Goal: Transaction & Acquisition: Purchase product/service

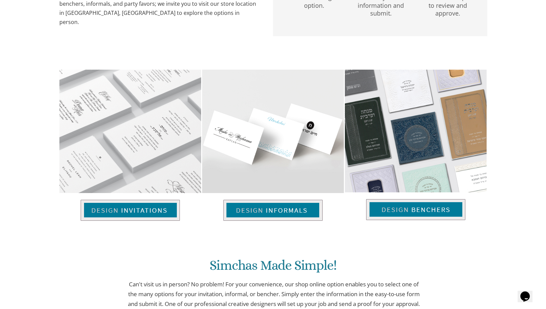
scroll to position [424, 0]
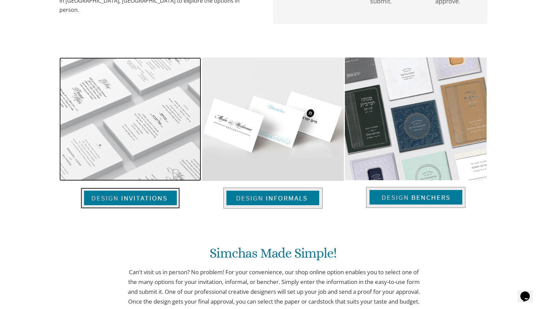
click at [145, 198] on img at bounding box center [130, 197] width 99 height 21
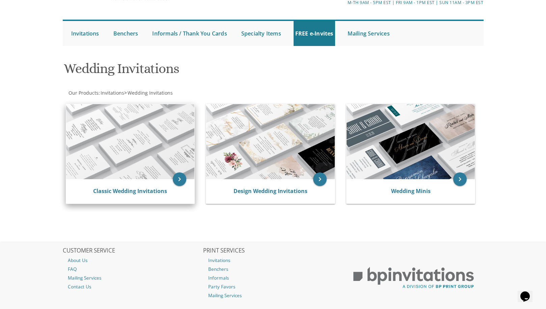
scroll to position [53, 0]
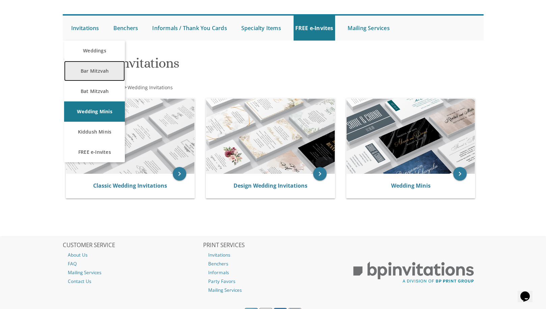
click at [95, 75] on link "Bar Mitzvah" at bounding box center [94, 71] width 61 height 20
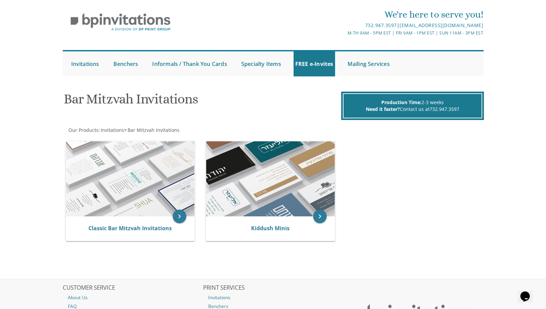
scroll to position [17, 0]
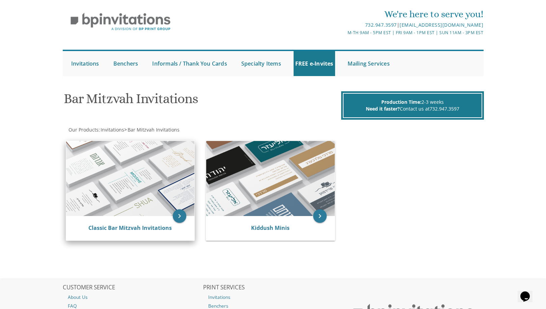
click at [163, 175] on img at bounding box center [130, 178] width 129 height 75
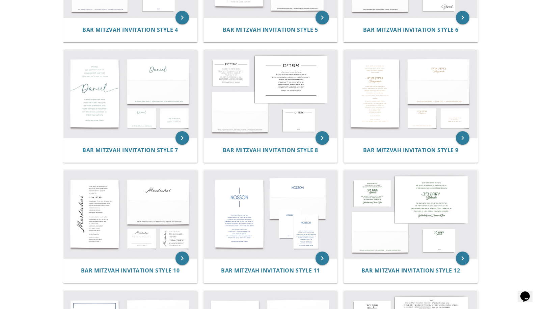
scroll to position [339, 0]
click at [148, 221] on img at bounding box center [130, 214] width 134 height 88
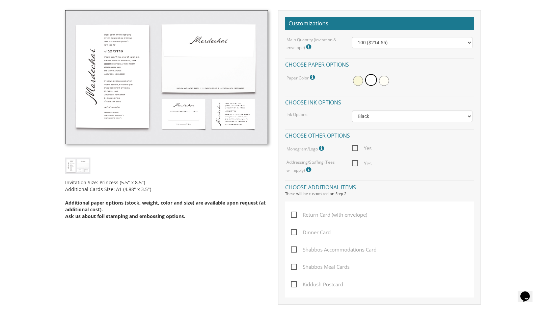
scroll to position [189, 0]
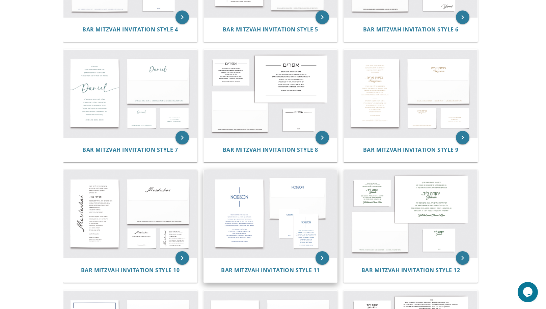
click at [312, 219] on img at bounding box center [271, 214] width 134 height 88
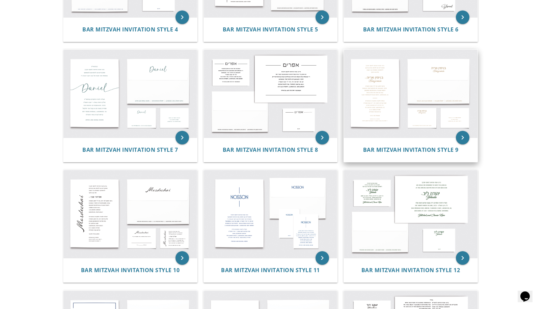
click at [424, 106] on img at bounding box center [411, 94] width 134 height 88
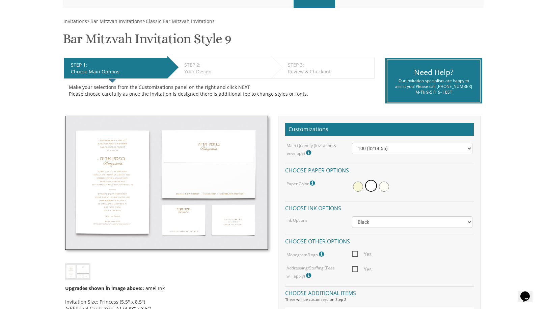
scroll to position [87, 0]
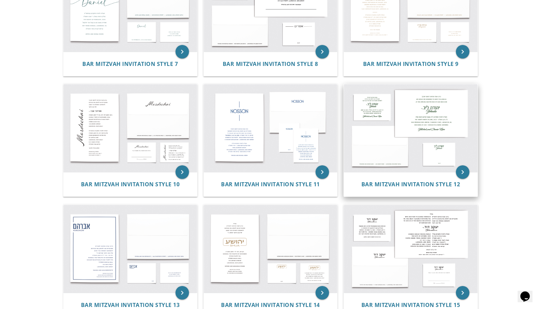
scroll to position [466, 0]
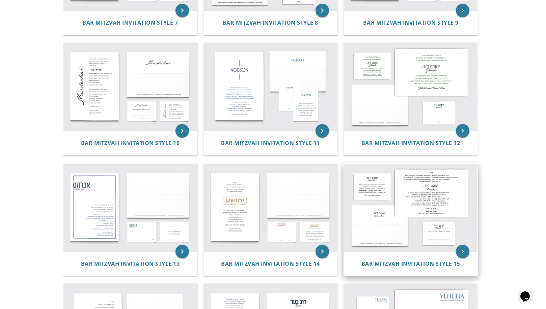
click at [450, 201] on img at bounding box center [411, 207] width 134 height 88
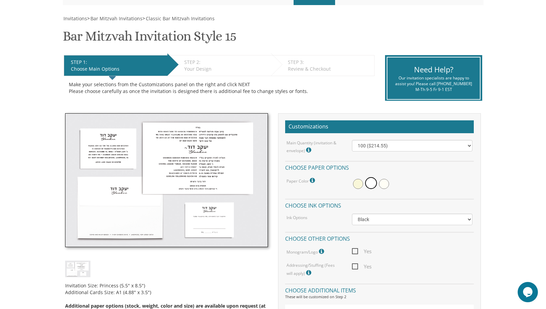
scroll to position [91, 0]
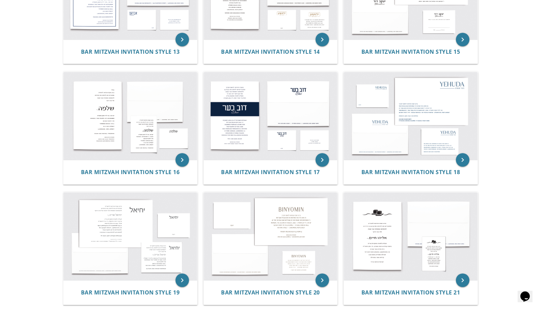
scroll to position [688, 0]
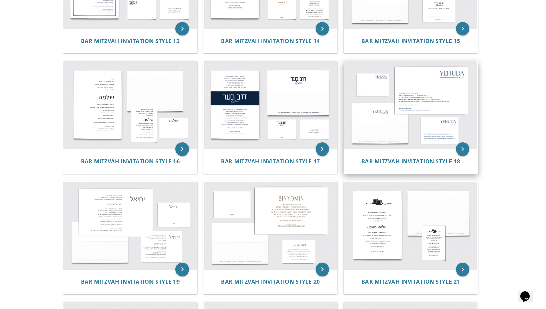
click at [405, 106] on img at bounding box center [411, 105] width 134 height 88
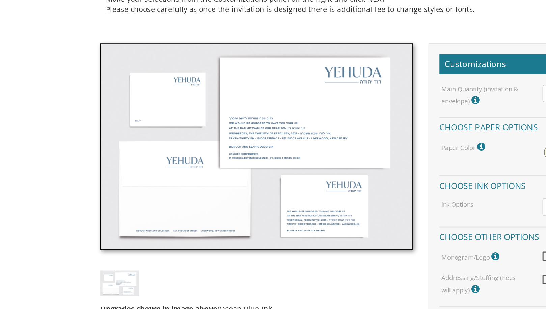
scroll to position [65, 0]
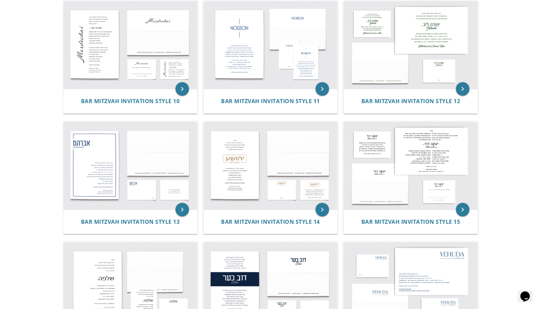
scroll to position [516, 0]
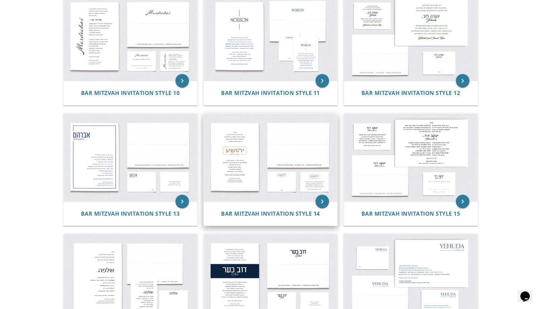
click at [252, 166] on img at bounding box center [271, 157] width 134 height 88
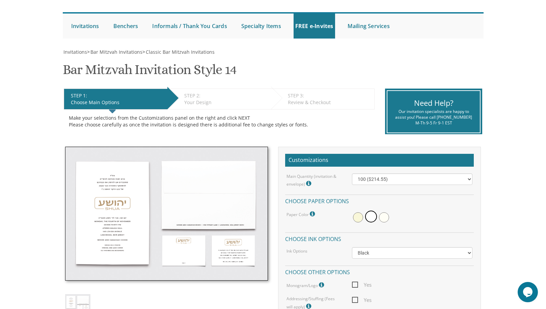
scroll to position [55, 0]
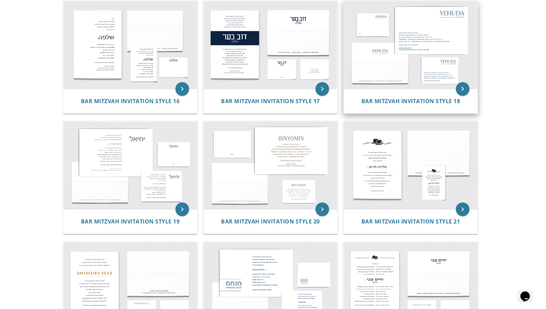
scroll to position [752, 0]
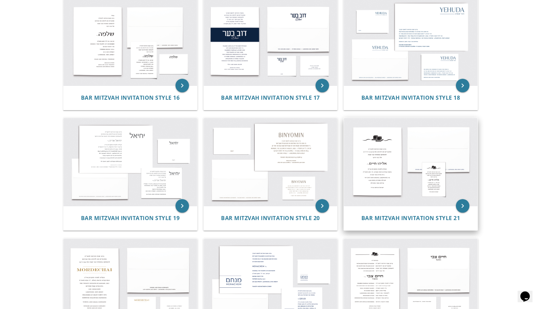
click at [393, 183] on img at bounding box center [411, 162] width 134 height 88
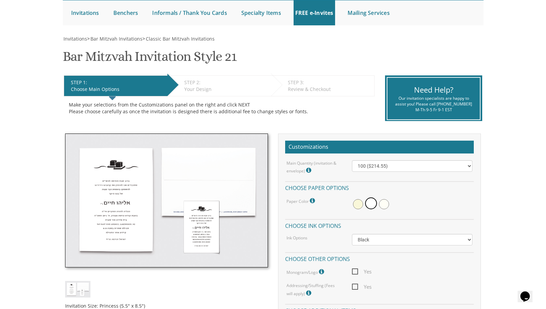
scroll to position [73, 0]
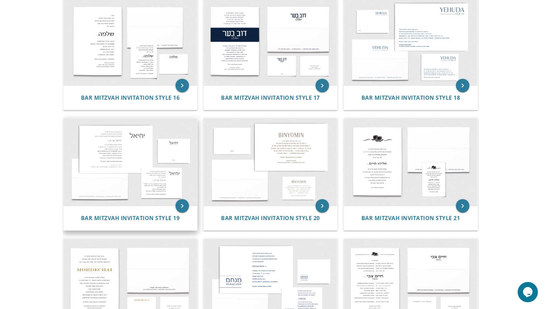
click at [151, 186] on img at bounding box center [130, 162] width 134 height 88
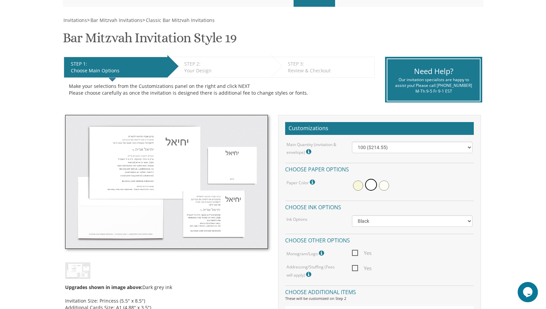
scroll to position [93, 0]
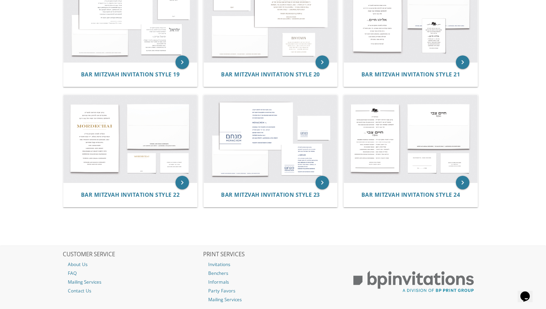
scroll to position [896, 0]
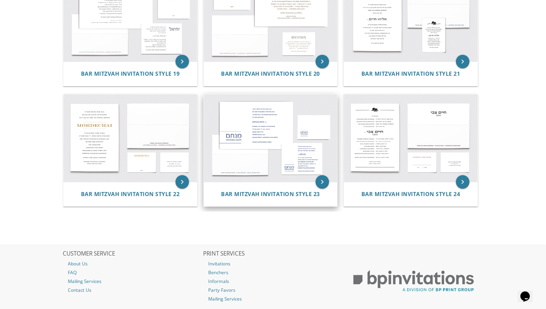
click at [282, 127] on img at bounding box center [271, 138] width 134 height 88
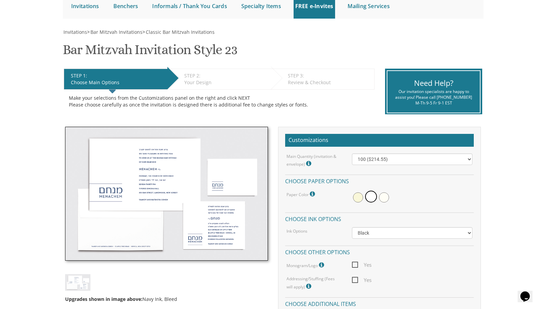
scroll to position [75, 0]
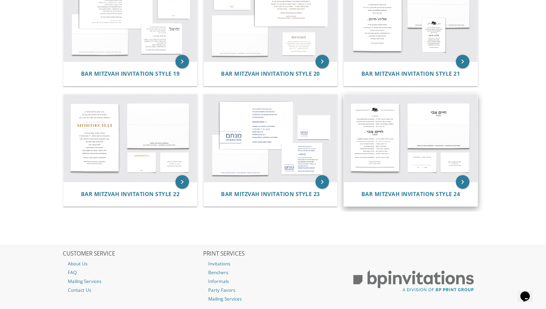
click at [399, 171] on img at bounding box center [411, 138] width 134 height 88
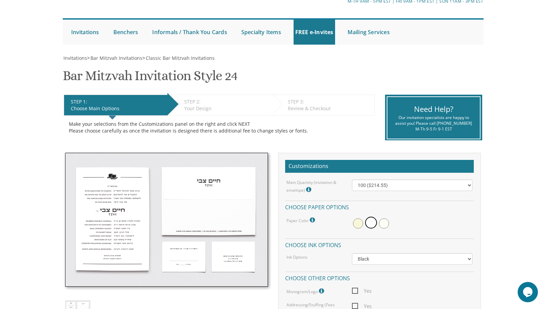
scroll to position [50, 0]
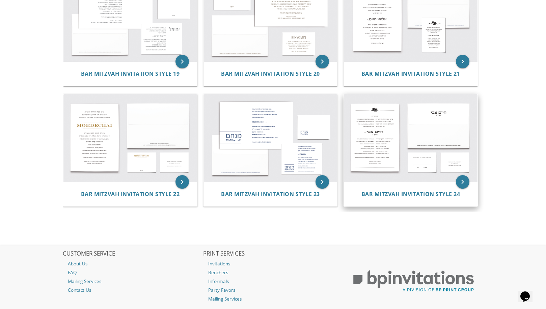
click at [383, 122] on img at bounding box center [411, 138] width 134 height 88
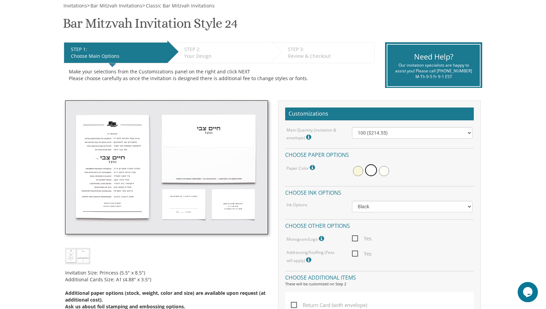
scroll to position [102, 0]
